Goal: Task Accomplishment & Management: Use online tool/utility

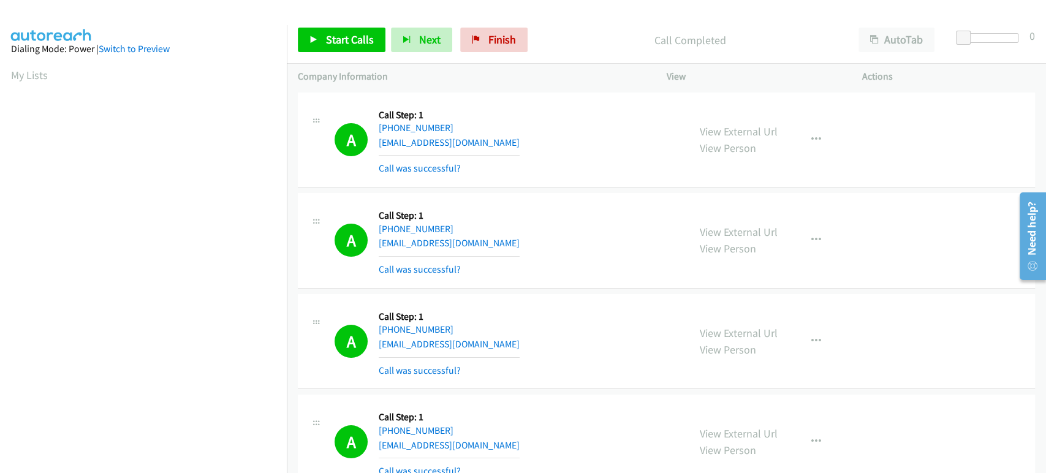
click at [160, 70] on section "My Lists" at bounding box center [143, 75] width 265 height 17
click at [337, 43] on span "Start Calls" at bounding box center [350, 39] width 48 height 14
click at [317, 40] on icon at bounding box center [313, 40] width 9 height 9
click at [351, 37] on span "Start Calls" at bounding box center [350, 39] width 48 height 14
click at [331, 34] on span "Pause" at bounding box center [340, 39] width 28 height 14
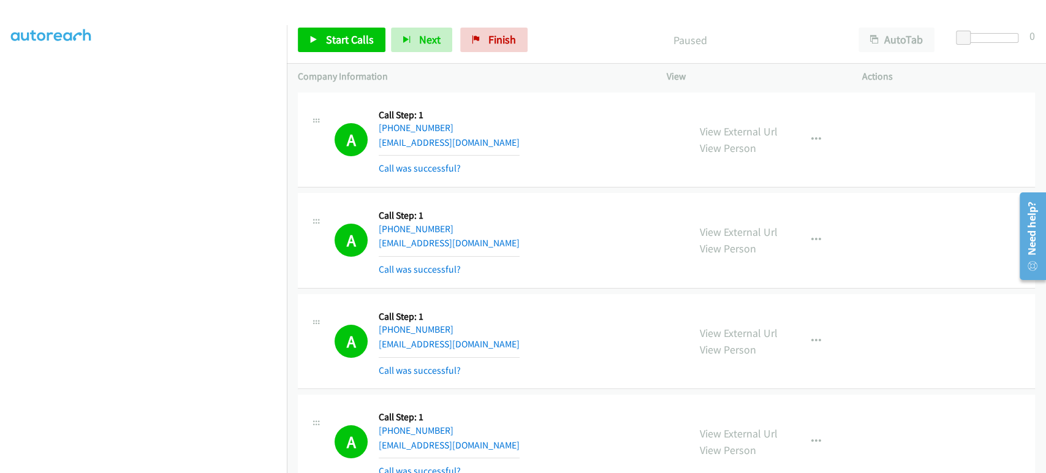
scroll to position [204, 0]
click at [334, 41] on span "Start Calls" at bounding box center [350, 39] width 48 height 14
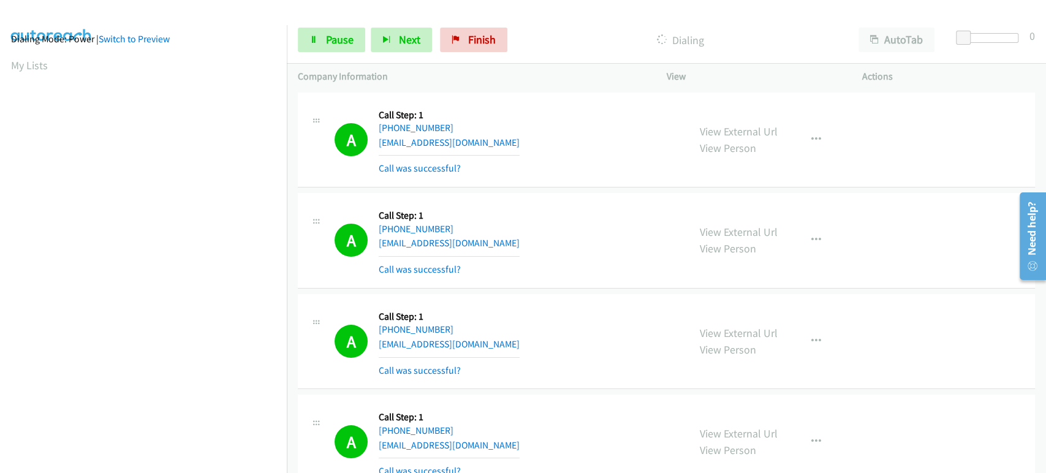
scroll to position [0, 0]
click at [315, 47] on link "Pause" at bounding box center [331, 40] width 67 height 25
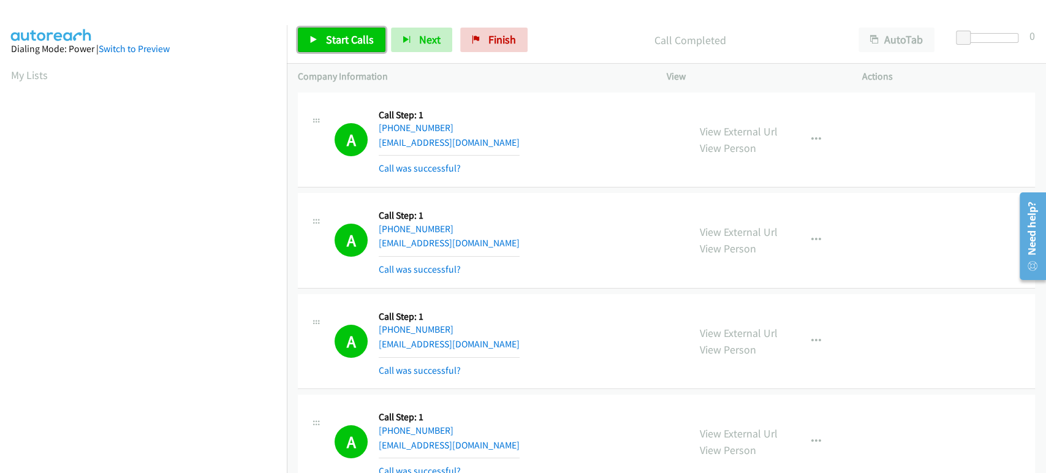
click at [339, 45] on span "Start Calls" at bounding box center [350, 39] width 48 height 14
drag, startPoint x: 321, startPoint y: 48, endPoint x: 330, endPoint y: 43, distance: 10.1
click at [322, 48] on link "Pause" at bounding box center [331, 40] width 67 height 25
click at [349, 42] on span "Start Calls" at bounding box center [350, 39] width 48 height 14
click at [326, 43] on span "Pause" at bounding box center [340, 39] width 28 height 14
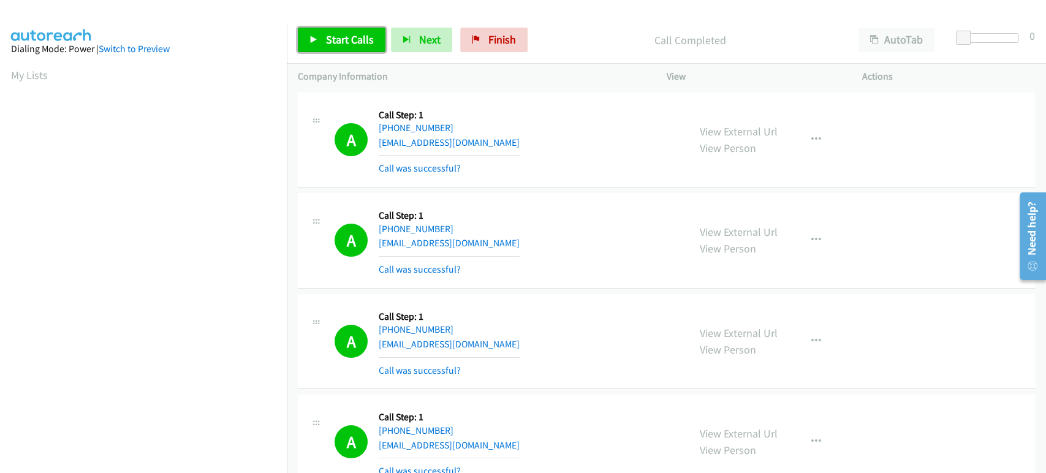
click at [341, 50] on link "Start Calls" at bounding box center [342, 40] width 88 height 25
click at [341, 39] on span "Pause" at bounding box center [340, 39] width 28 height 14
click at [331, 47] on link "Start Calls" at bounding box center [342, 40] width 88 height 25
drag, startPoint x: 320, startPoint y: 42, endPoint x: 274, endPoint y: 59, distance: 48.5
click at [320, 42] on link "Pause" at bounding box center [331, 40] width 67 height 25
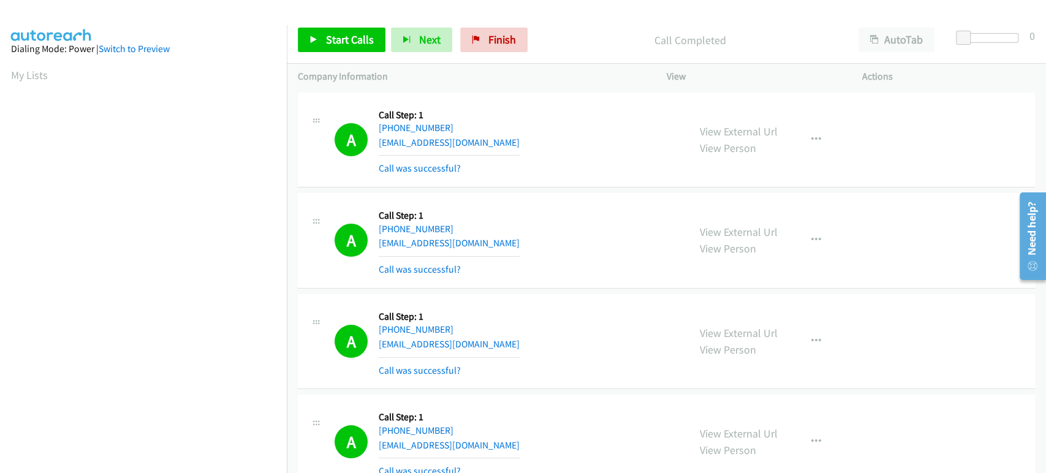
scroll to position [215, 0]
click at [363, 38] on span "Start Calls" at bounding box center [350, 39] width 48 height 14
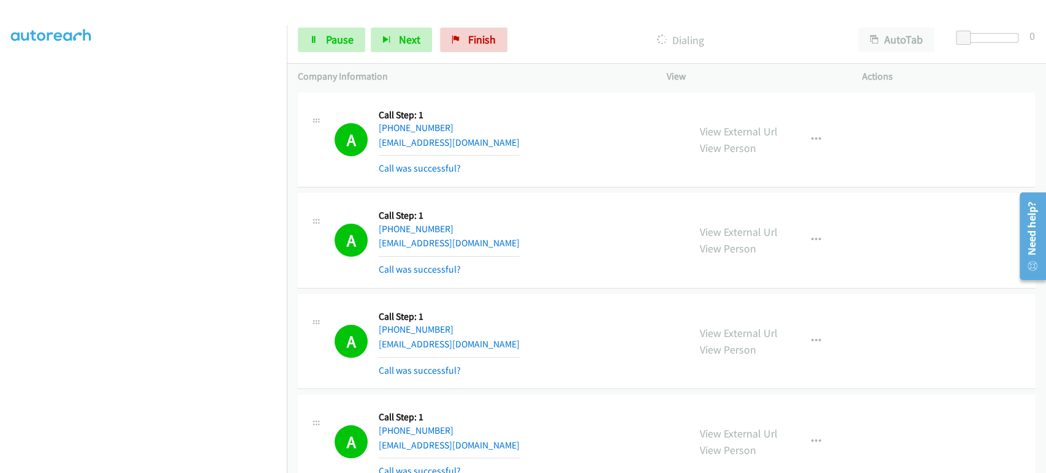
scroll to position [0, 0]
click at [330, 35] on span "Pause" at bounding box center [340, 39] width 28 height 14
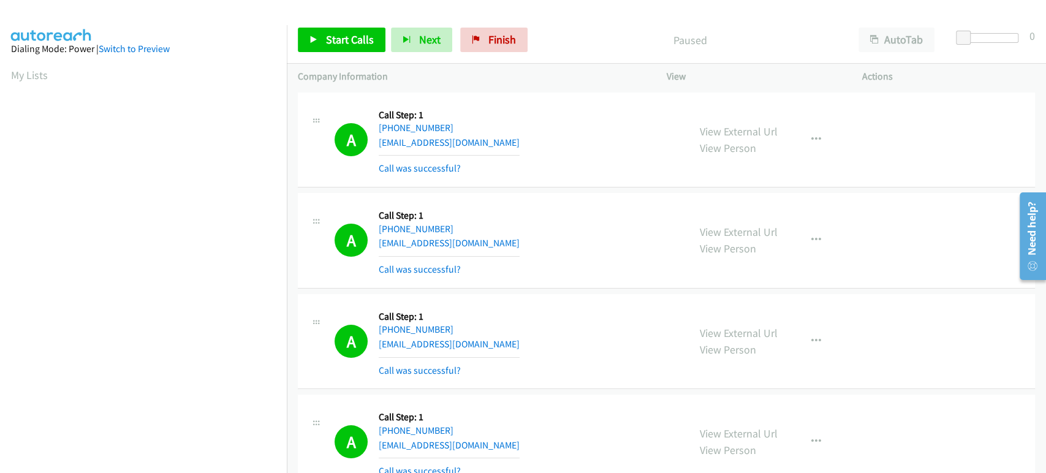
scroll to position [215, 0]
click at [360, 39] on span "Start Calls" at bounding box center [350, 39] width 48 height 14
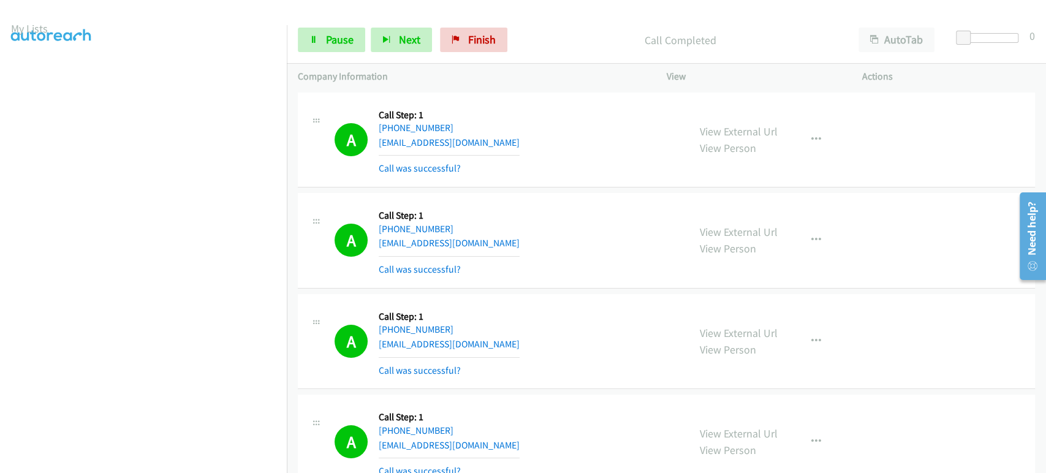
scroll to position [0, 0]
click at [392, 33] on button "Next" at bounding box center [401, 40] width 61 height 25
click at [392, 35] on button "Next" at bounding box center [401, 40] width 61 height 25
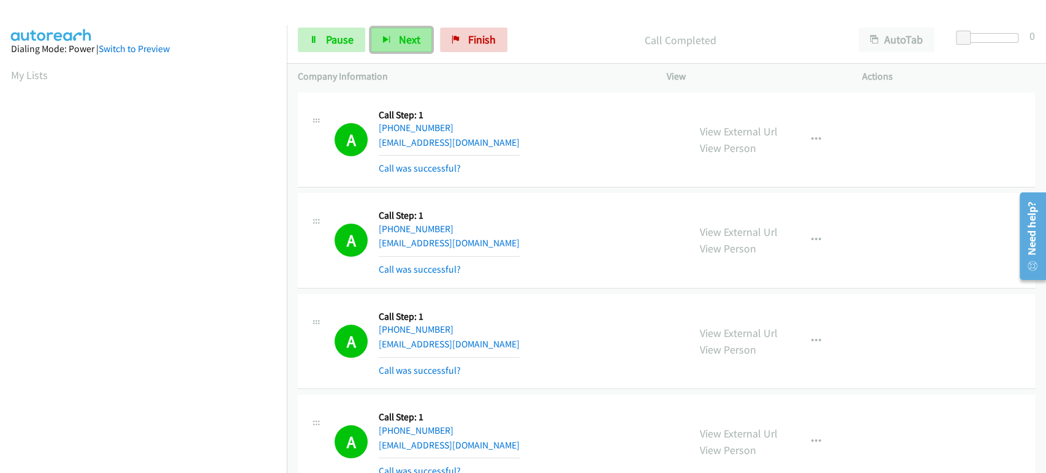
click at [407, 40] on span "Next" at bounding box center [409, 39] width 21 height 14
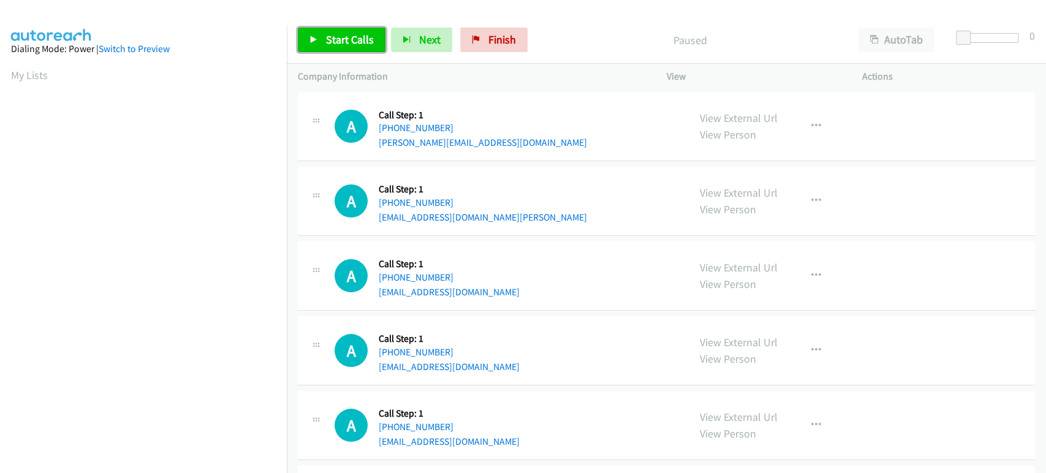
click at [328, 34] on span "Start Calls" at bounding box center [350, 39] width 48 height 14
click at [314, 39] on icon at bounding box center [313, 40] width 9 height 9
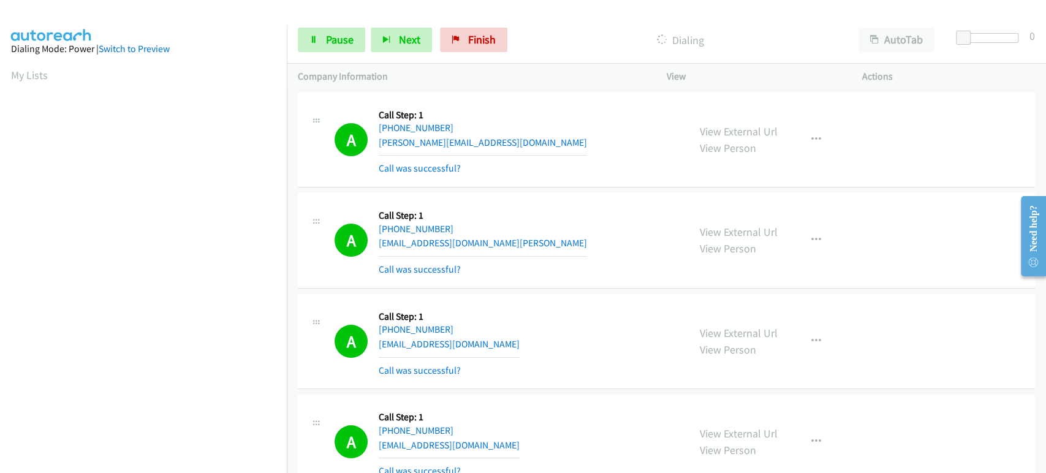
scroll to position [215, 0]
drag, startPoint x: 333, startPoint y: 43, endPoint x: 323, endPoint y: 43, distance: 9.8
click at [333, 43] on span "Pause" at bounding box center [340, 39] width 28 height 14
